Goal: Register for event/course

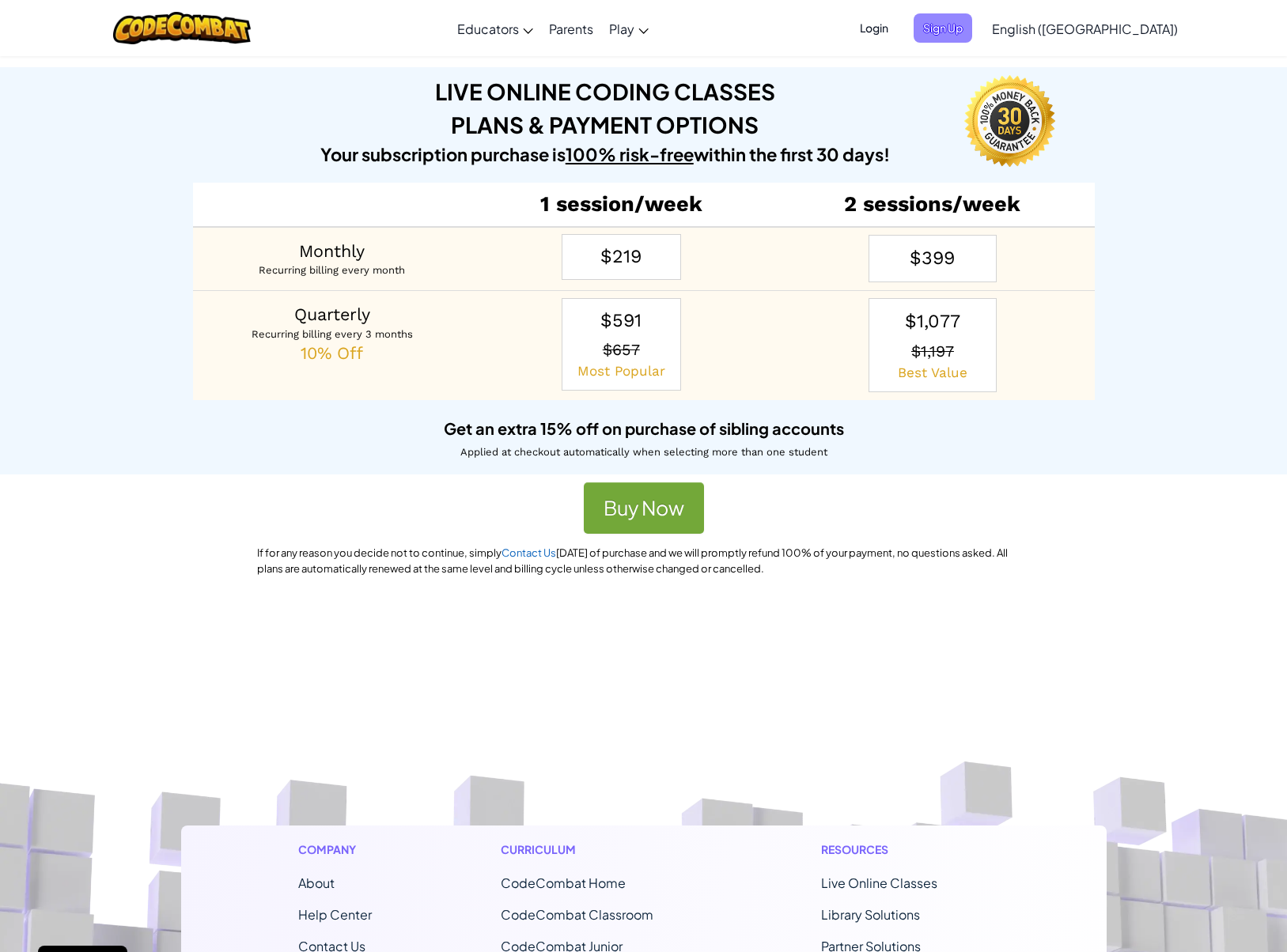
click at [972, 30] on span "Sign Up" at bounding box center [942, 28] width 58 height 30
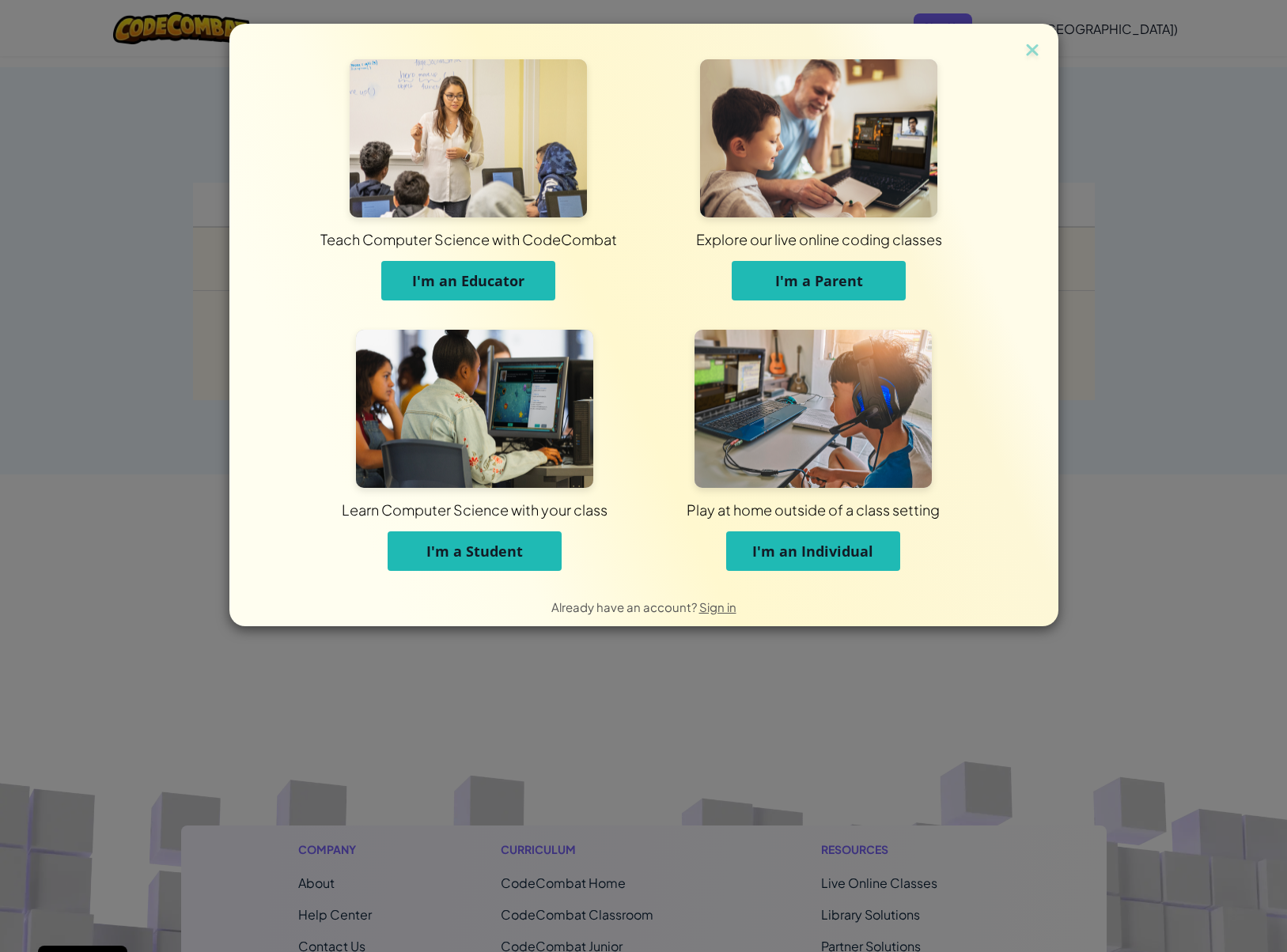
click at [821, 270] on button "I'm a Parent" at bounding box center [818, 281] width 174 height 40
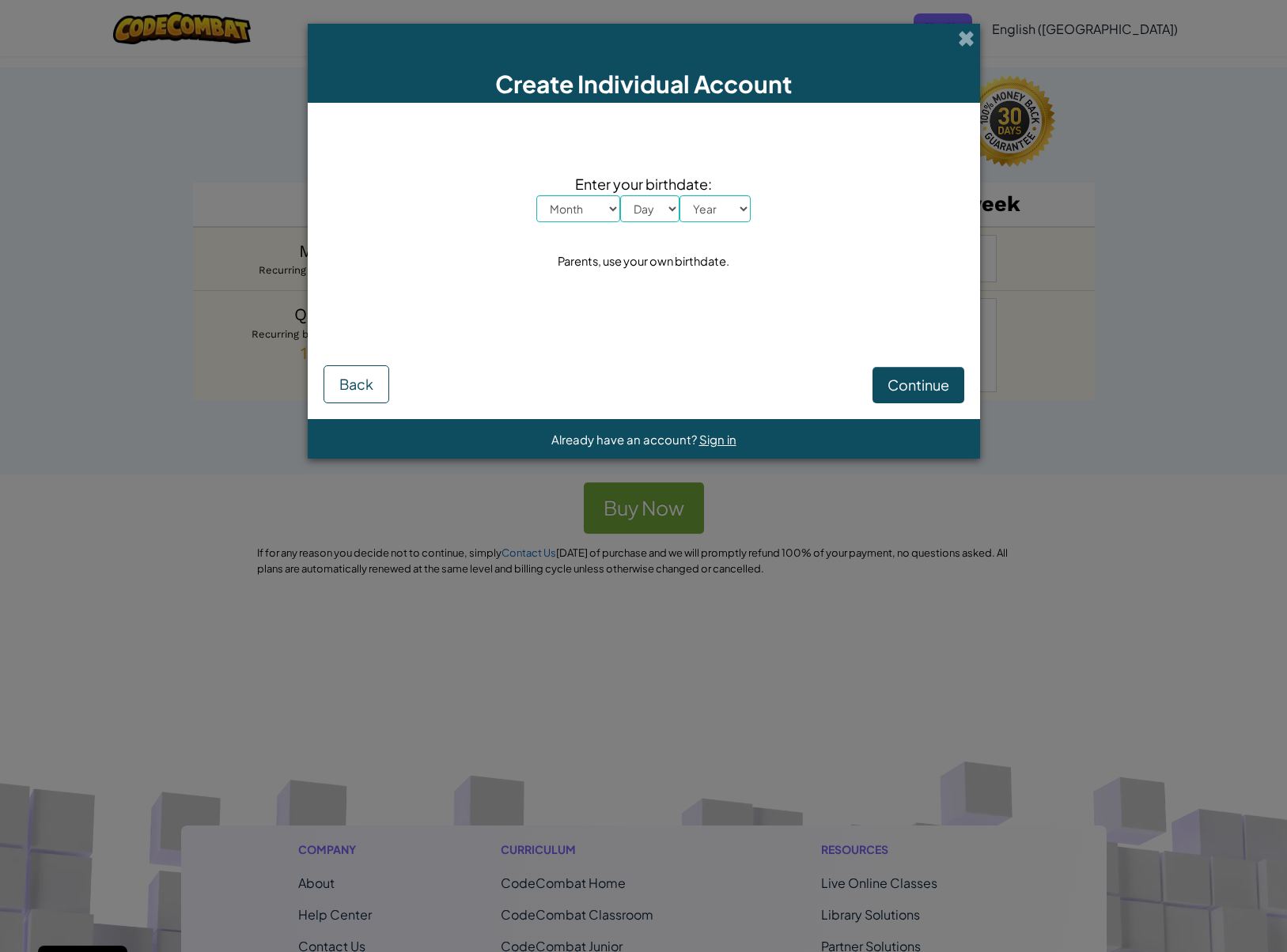
click at [590, 219] on select "Month January February March April May June July August September October Novem…" at bounding box center [578, 209] width 84 height 27
select select "6"
click at [536, 195] on select "Month January February March April May June July August September October Novem…" at bounding box center [578, 209] width 84 height 27
click at [649, 202] on select "Day 1 2 3 4 5 6 7 8 9 10 11 12 13 14 15 16 17 18 19 20 21 22 23 24 25 26 27 28 …" at bounding box center [650, 209] width 59 height 27
select select "25"
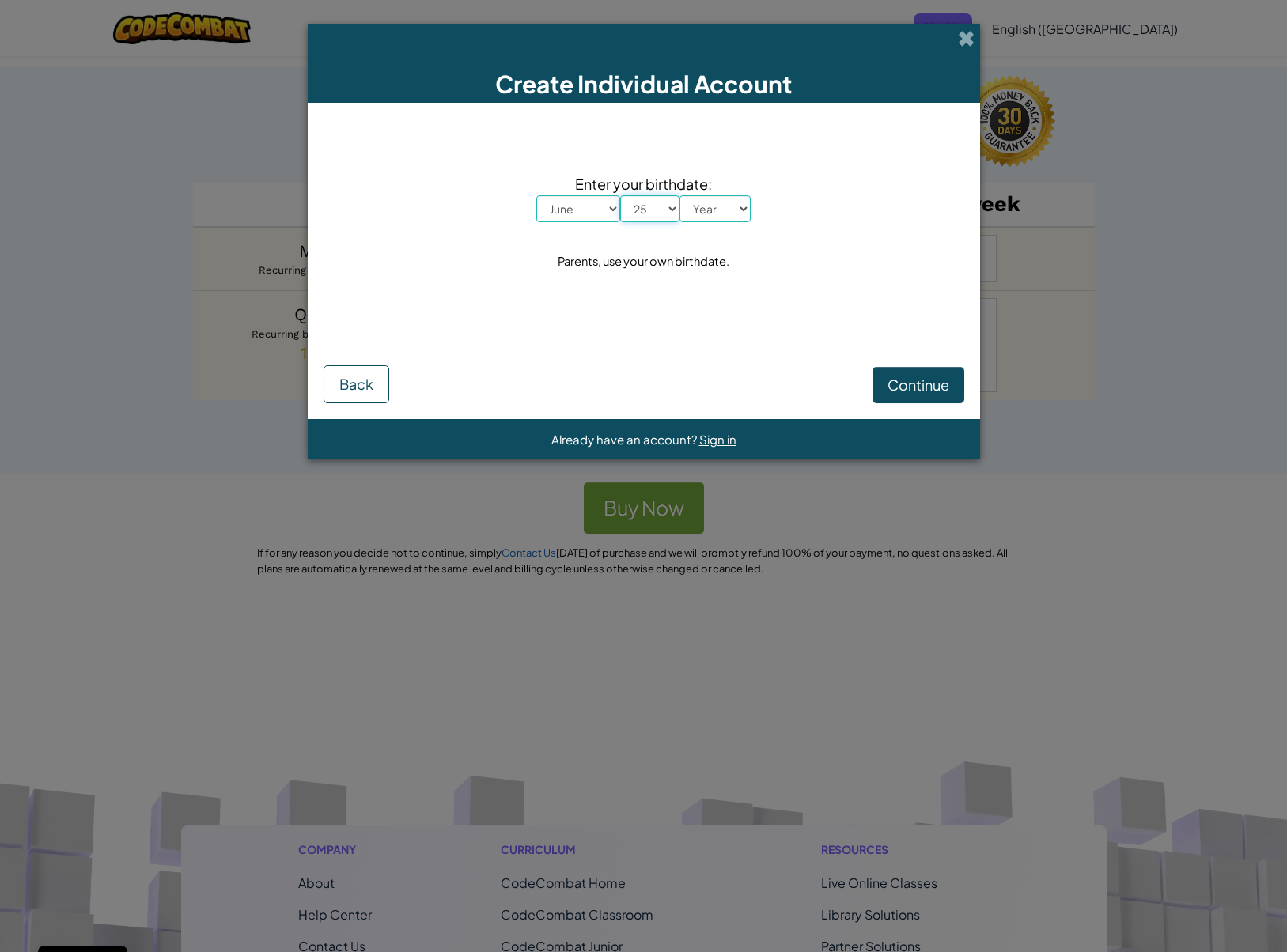
click at [620, 195] on select "Day 1 2 3 4 5 6 7 8 9 10 11 12 13 14 15 16 17 18 19 20 21 22 23 24 25 26 27 28 …" at bounding box center [650, 209] width 59 height 27
click at [722, 214] on select "Year 2025 2024 2023 2022 2021 2020 2019 2018 2017 2016 2015 2014 2013 2012 2011…" at bounding box center [715, 209] width 71 height 27
select select "1991"
click at [680, 195] on select "Year 2025 2024 2023 2022 2021 2020 2019 2018 2017 2016 2015 2014 2013 2012 2011…" at bounding box center [715, 209] width 71 height 27
click at [922, 383] on span "Continue" at bounding box center [918, 385] width 62 height 18
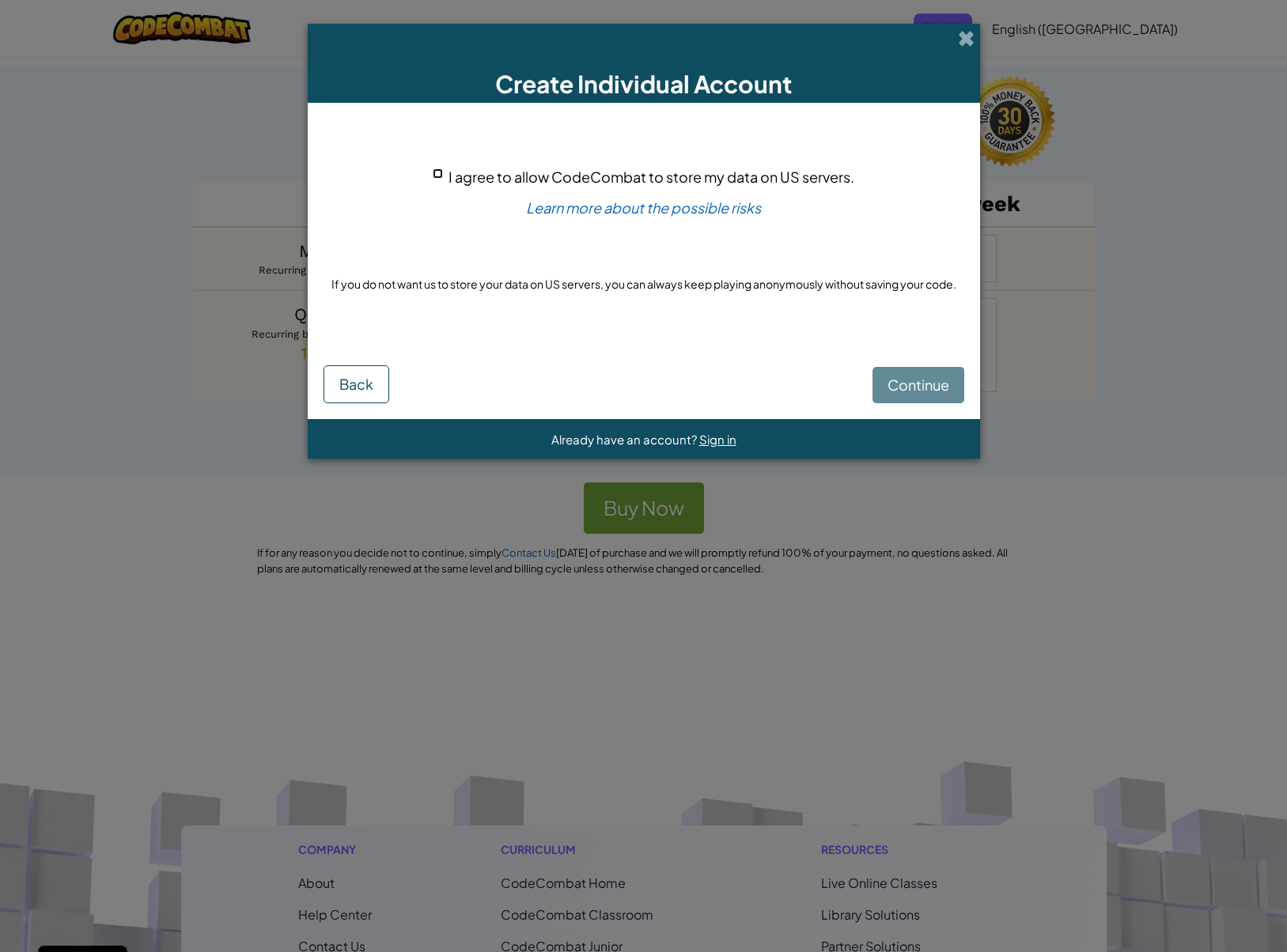
click at [436, 171] on input "I agree to allow CodeCombat to store my data on US servers." at bounding box center [437, 173] width 10 height 10
checkbox input "true"
click at [907, 382] on span "Continue" at bounding box center [918, 385] width 62 height 18
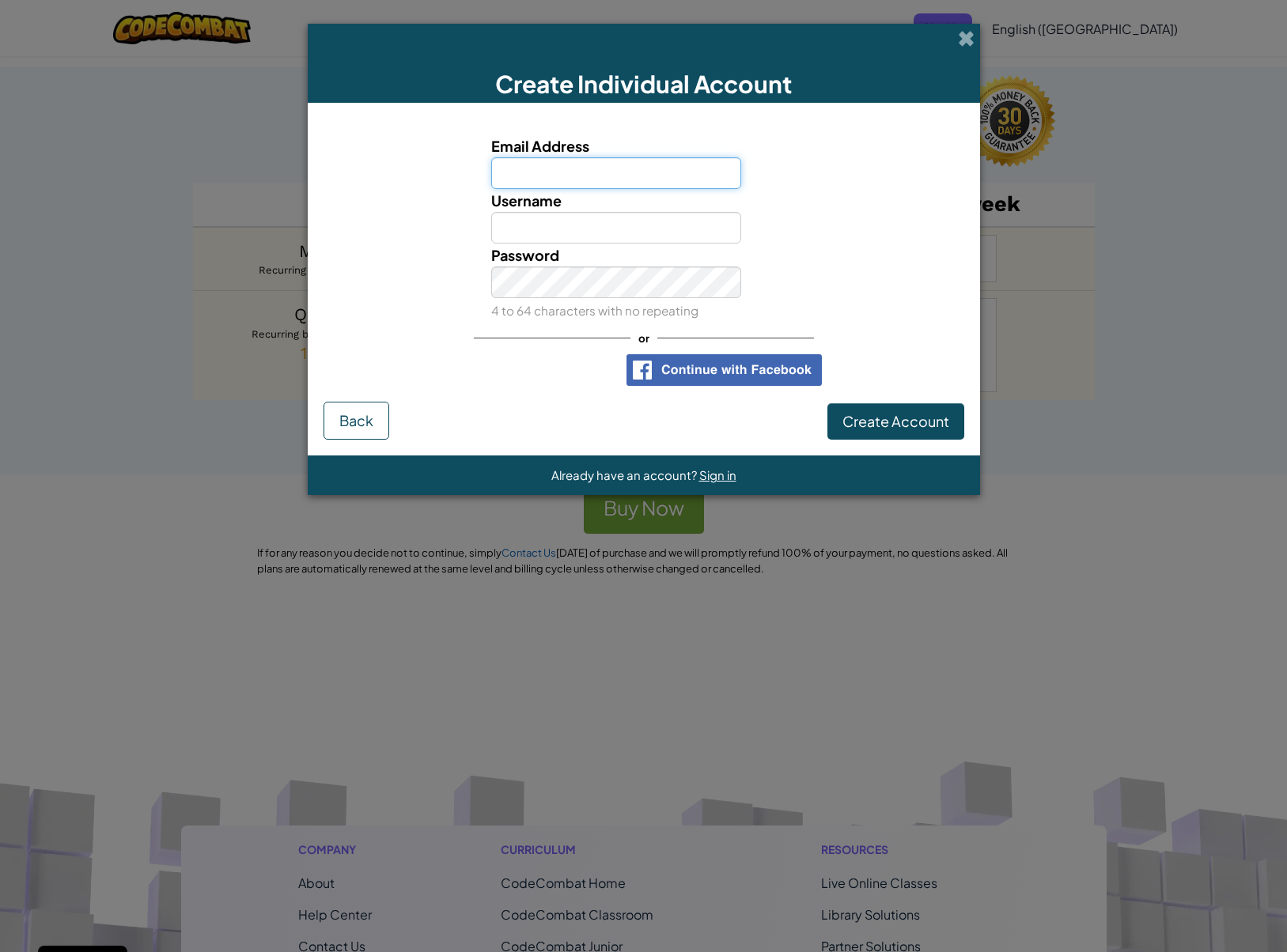
click at [701, 163] on input "Email Address" at bounding box center [616, 173] width 250 height 31
click at [701, 174] on input "Email Address" at bounding box center [616, 173] width 250 height 31
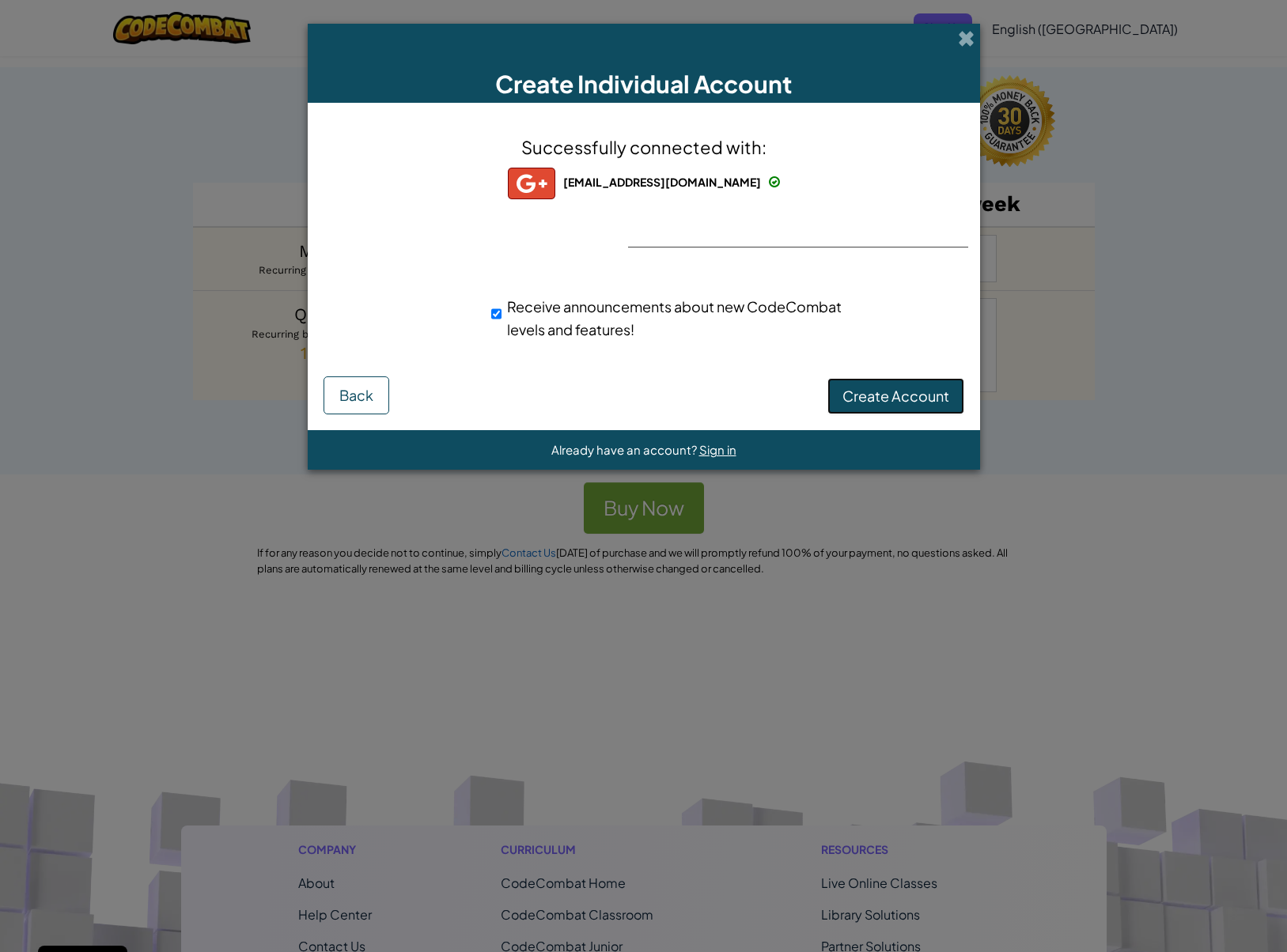
click at [912, 394] on span "Create Account" at bounding box center [896, 396] width 107 height 18
click at [494, 307] on input "Receive announcements about new CodeCombat levels and features!" at bounding box center [496, 313] width 10 height 31
checkbox input "false"
click at [845, 395] on button "Create Account" at bounding box center [896, 396] width 137 height 36
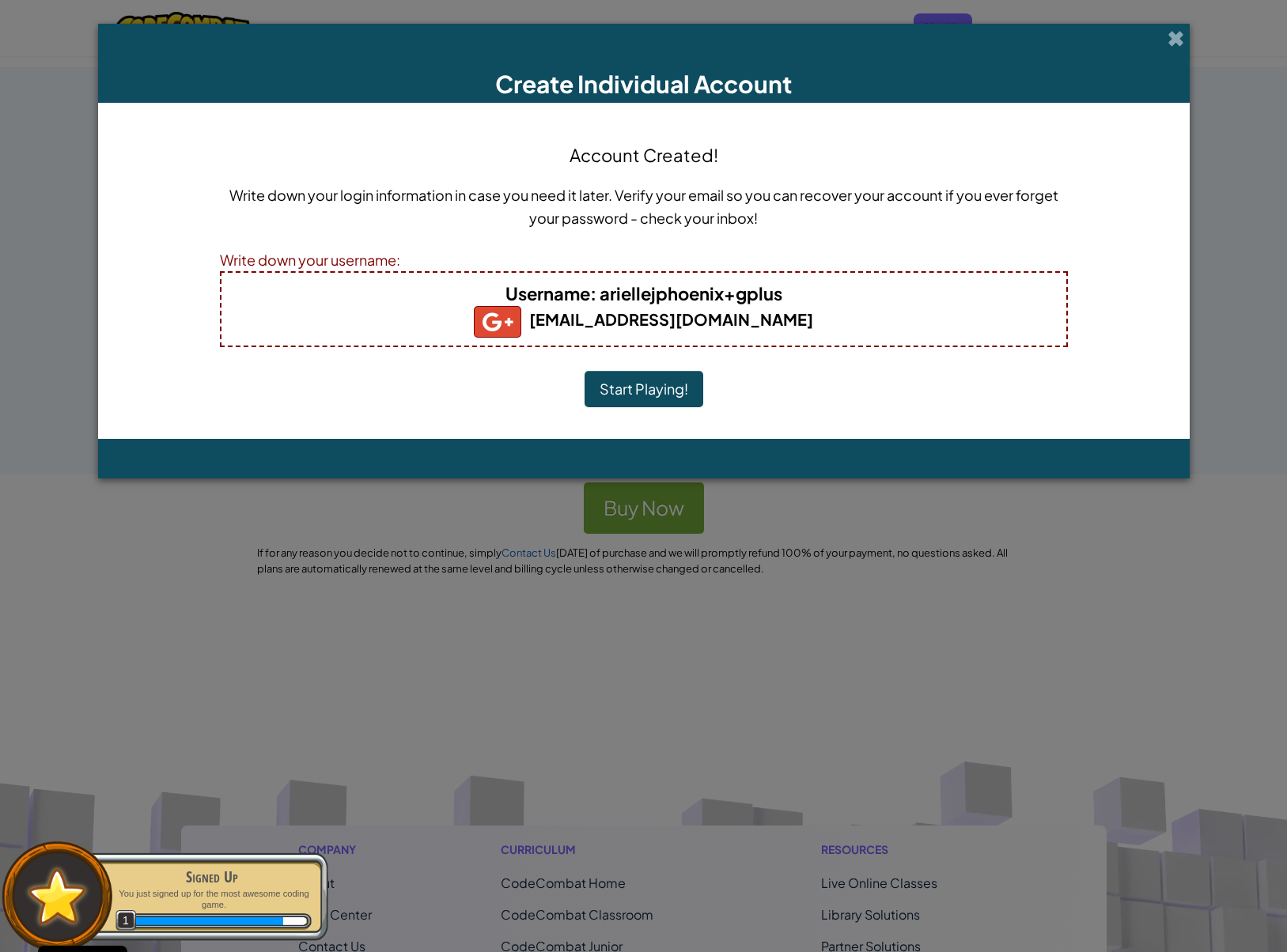
click at [640, 400] on button "Start Playing!" at bounding box center [644, 389] width 119 height 36
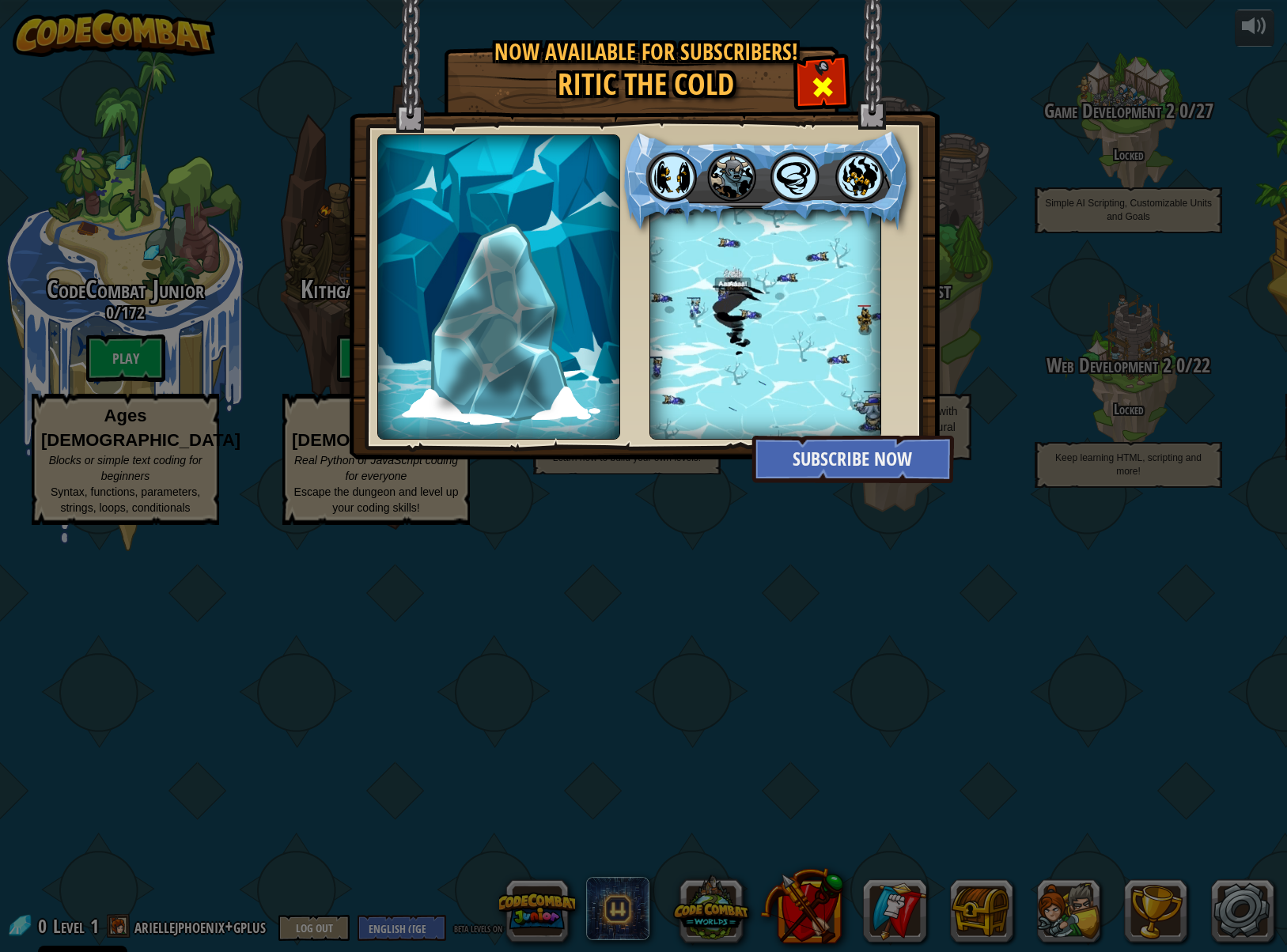
click at [824, 83] on span at bounding box center [823, 87] width 25 height 25
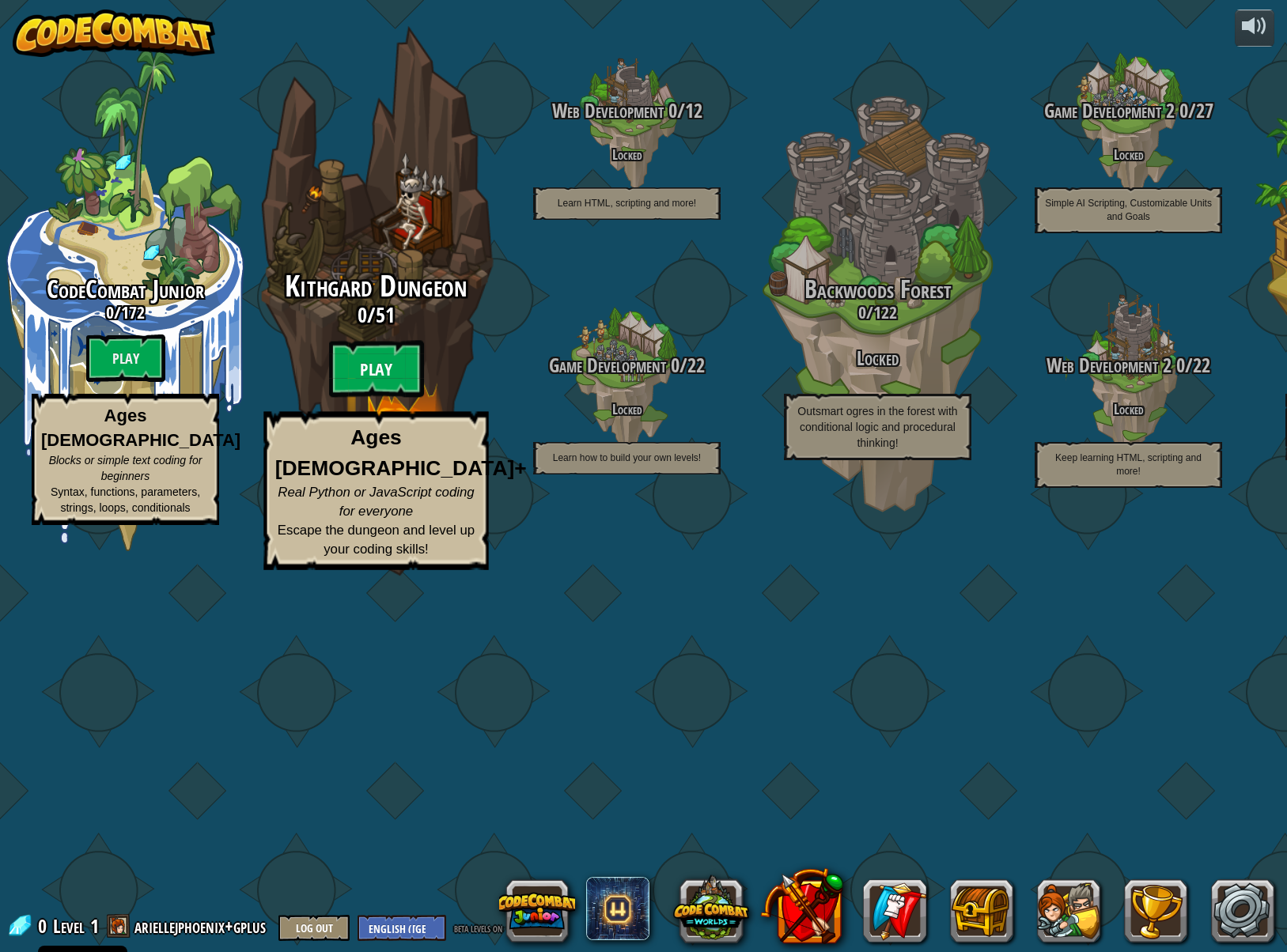
click at [393, 398] on btn "Play" at bounding box center [376, 369] width 94 height 57
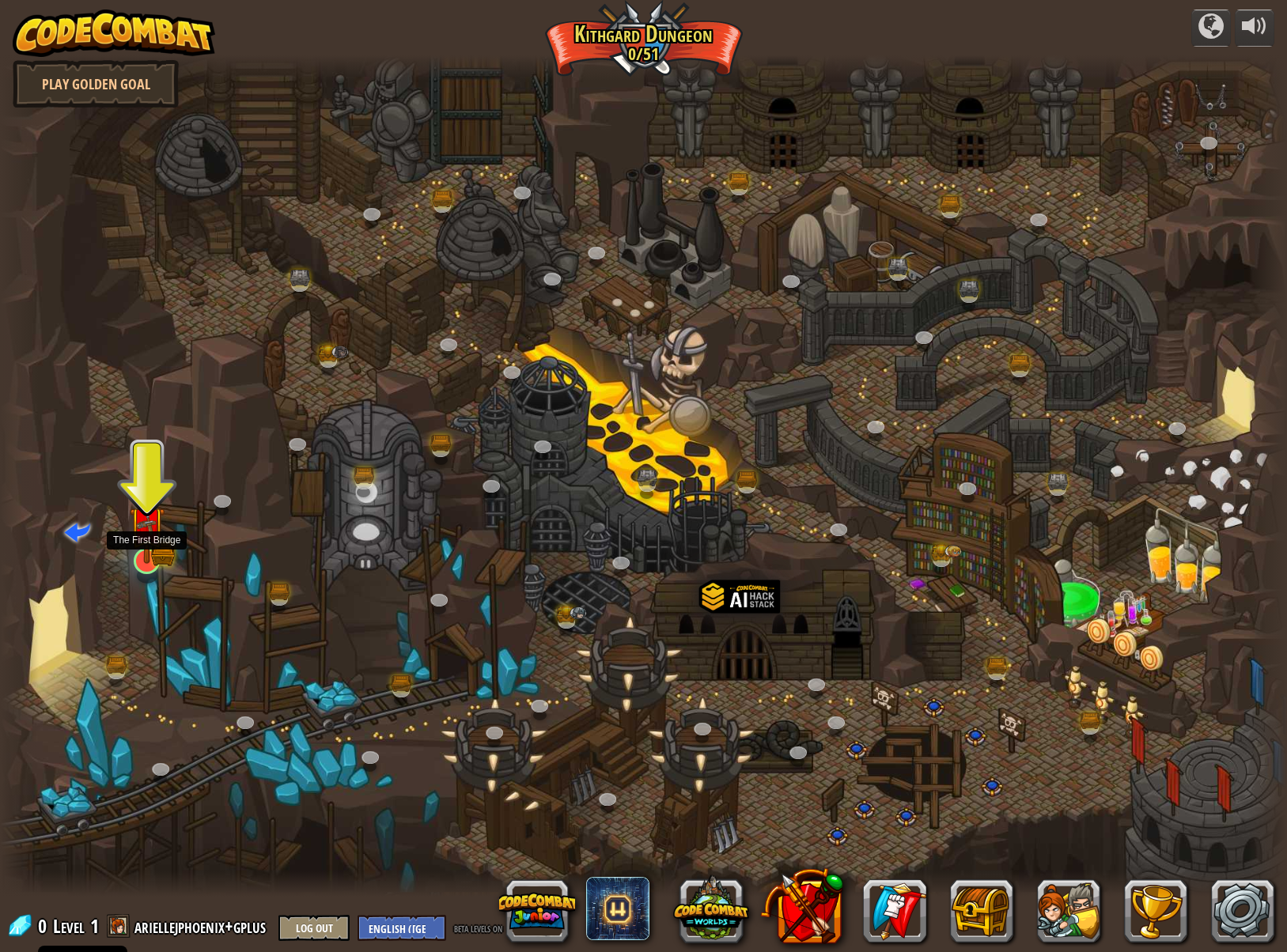
click at [145, 557] on img at bounding box center [147, 525] width 36 height 78
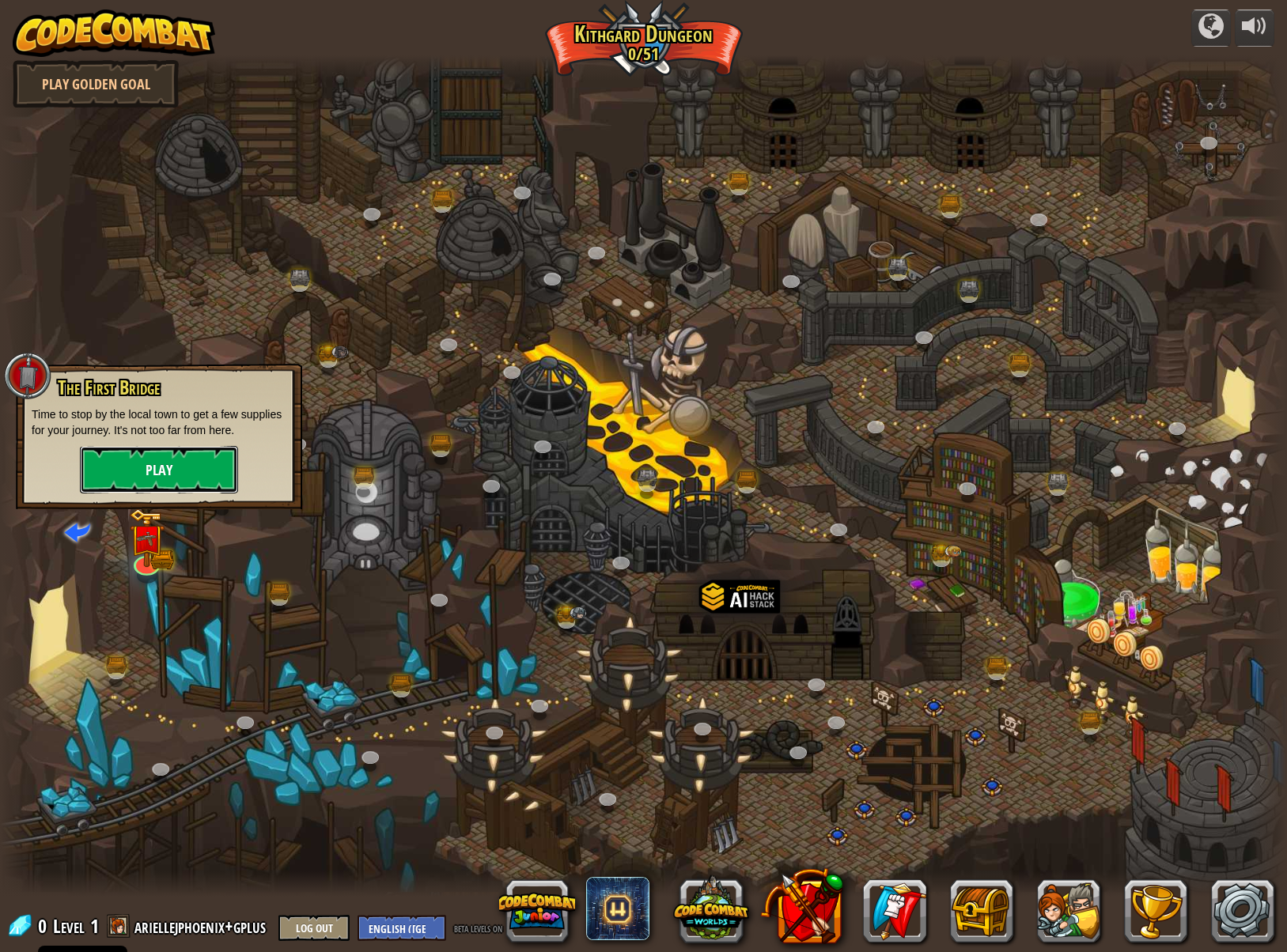
click at [212, 474] on button "Play" at bounding box center [159, 470] width 158 height 48
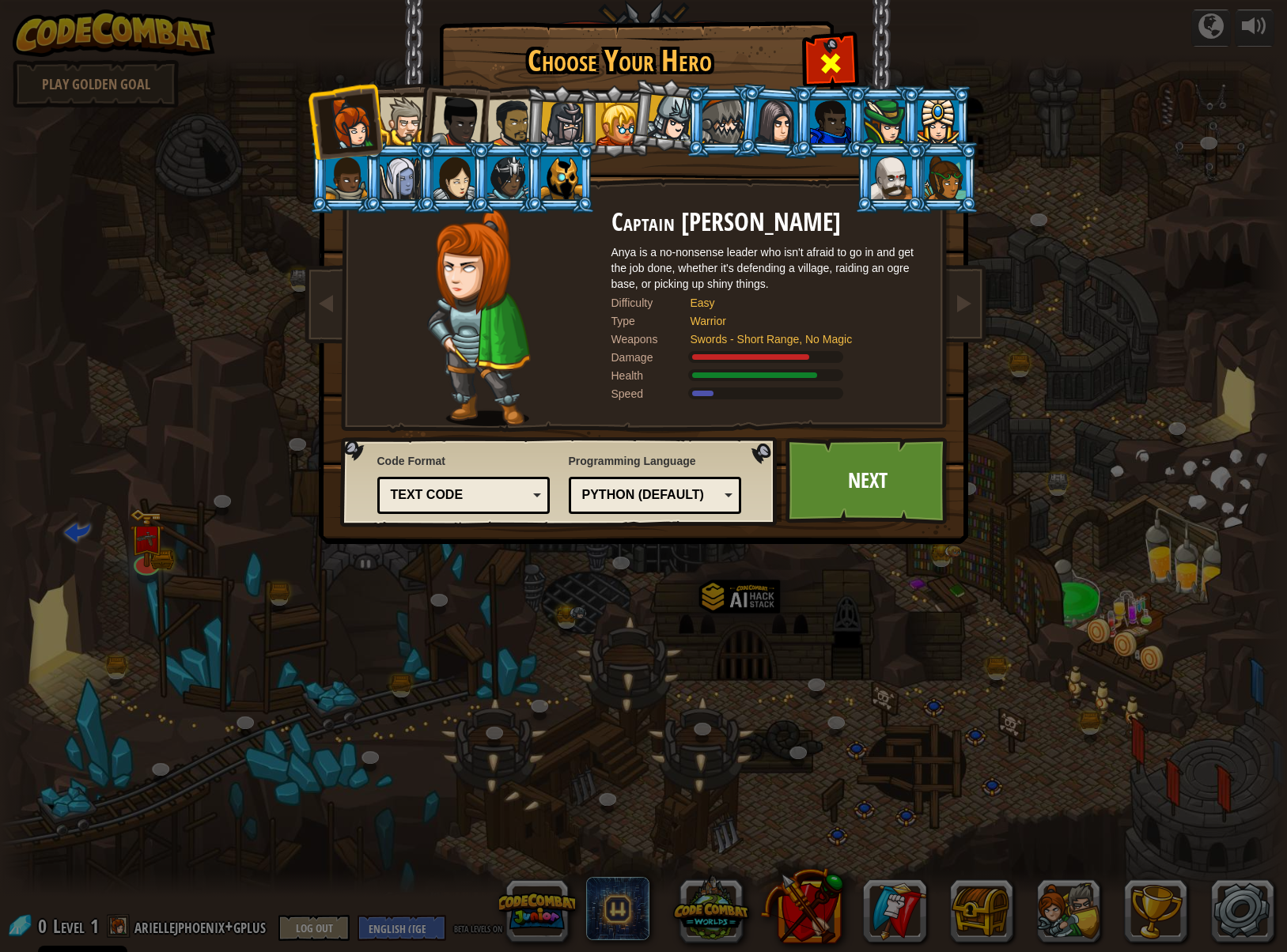
click at [832, 49] on div at bounding box center [830, 60] width 50 height 49
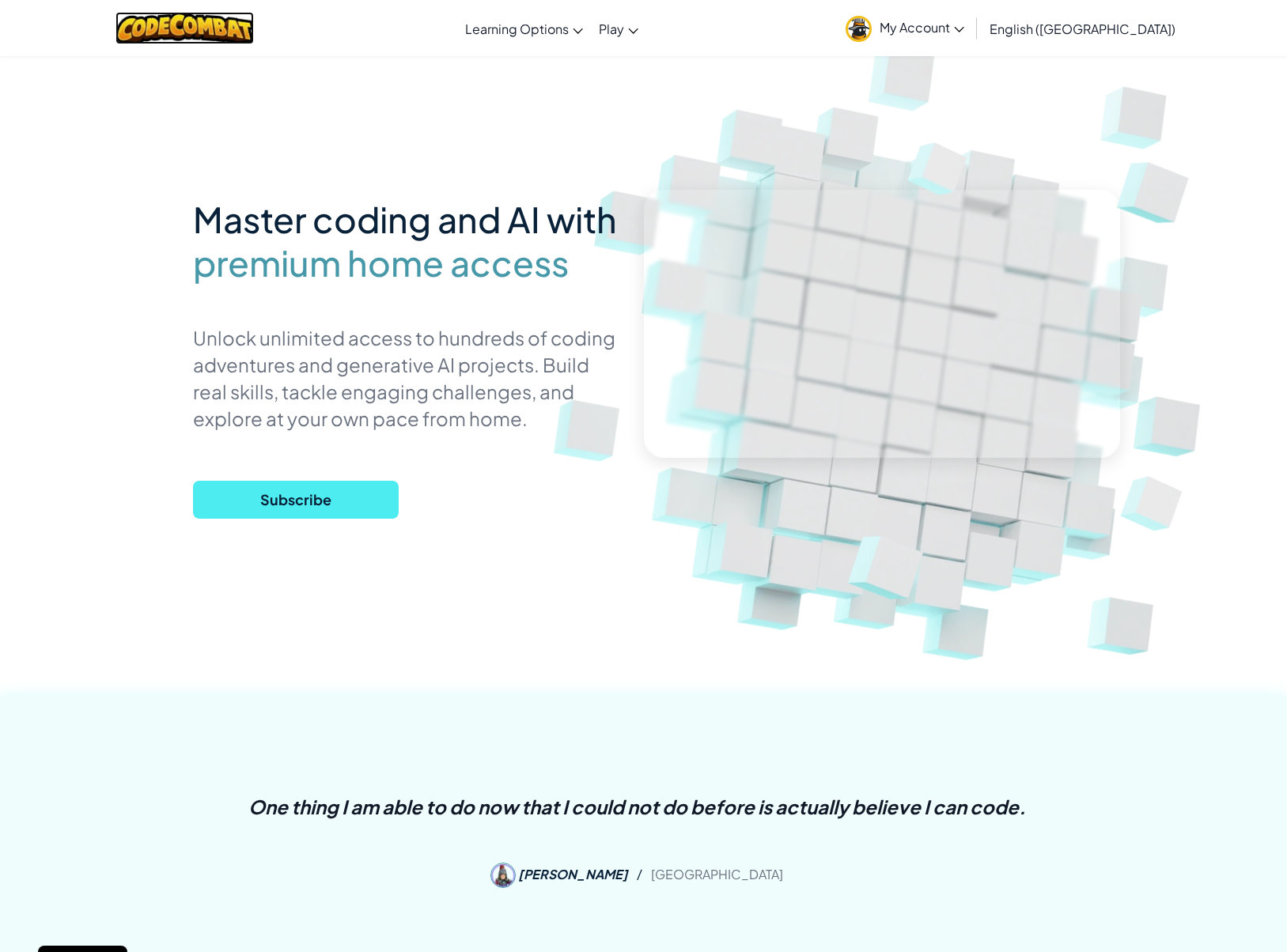
click at [171, 21] on img at bounding box center [184, 28] width 139 height 32
